Goal: Go to known website: Access a specific website the user already knows

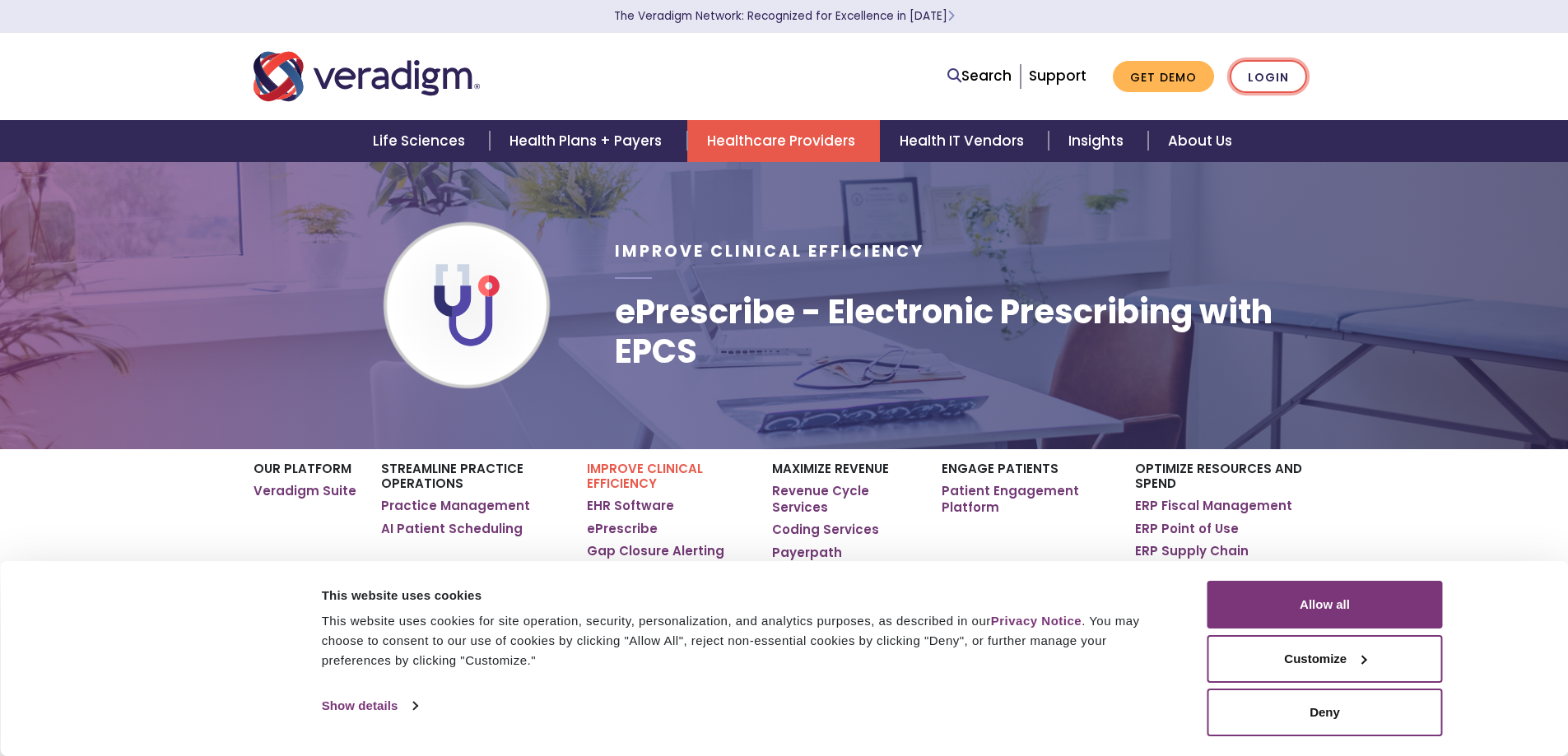
drag, startPoint x: 0, startPoint y: 0, endPoint x: 1276, endPoint y: 75, distance: 1278.2
click at [1276, 75] on link "Login" at bounding box center [1269, 77] width 77 height 34
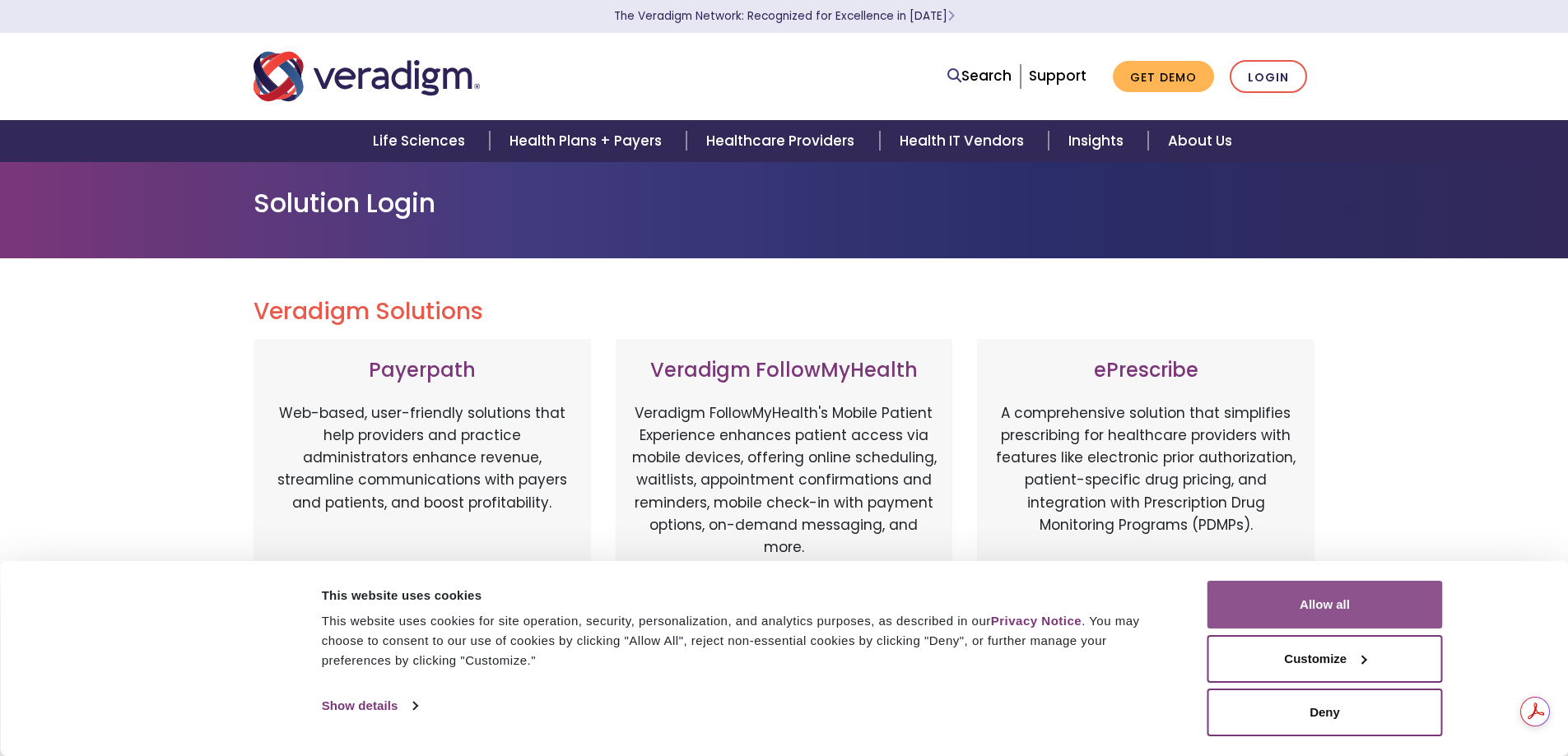
click at [1304, 594] on button "Allow all" at bounding box center [1325, 605] width 236 height 48
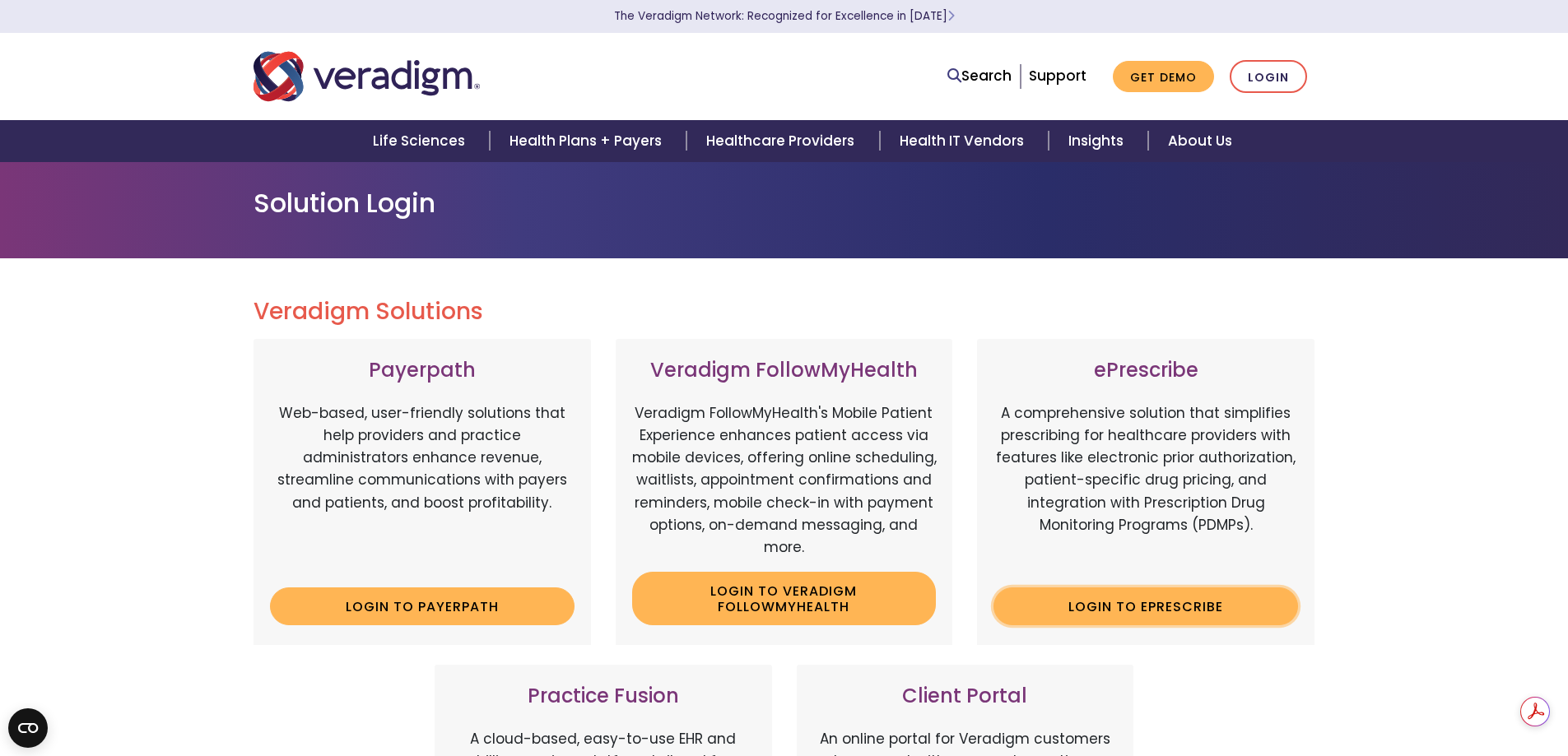
click at [1193, 599] on link "Login to ePrescribe" at bounding box center [1146, 606] width 305 height 38
